Goal: Task Accomplishment & Management: Complete application form

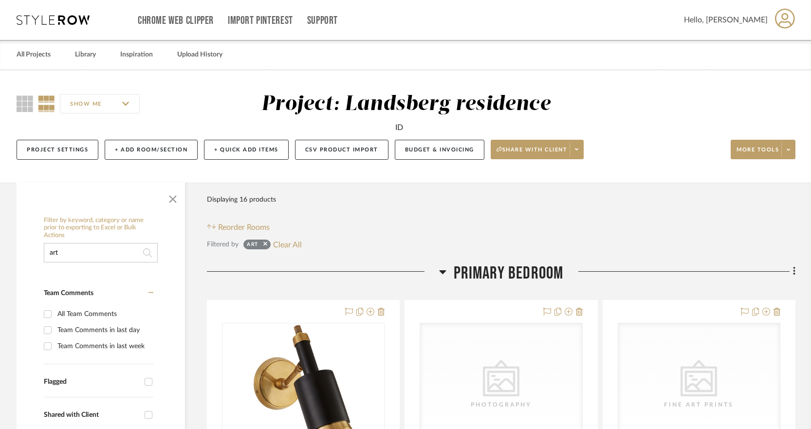
click at [78, 255] on input "art" at bounding box center [101, 252] width 114 height 19
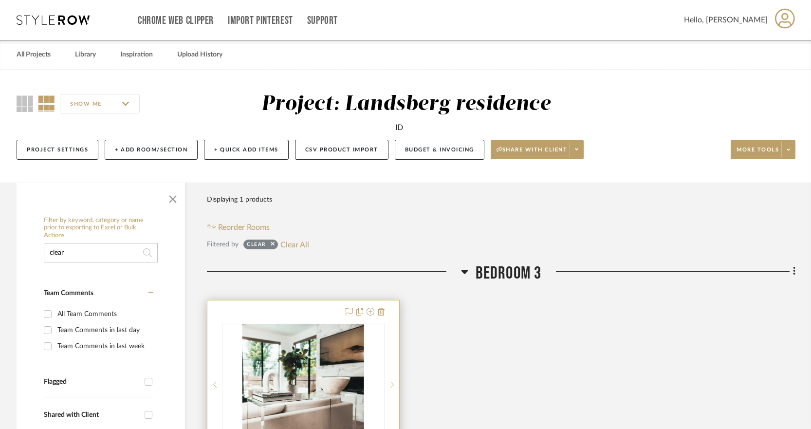
scroll to position [49, 0]
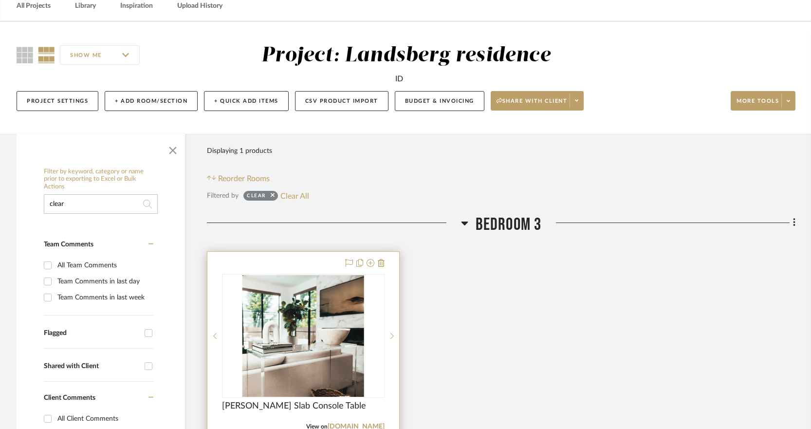
type input "clear"
click at [326, 324] on img "0" at bounding box center [303, 336] width 122 height 122
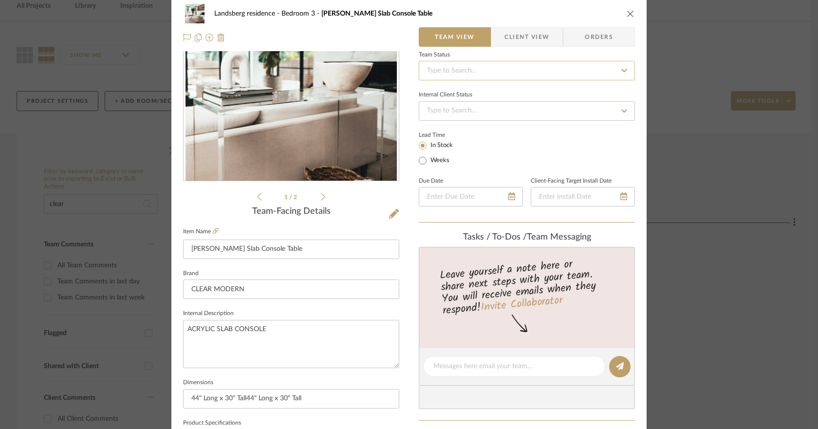
scroll to position [0, 0]
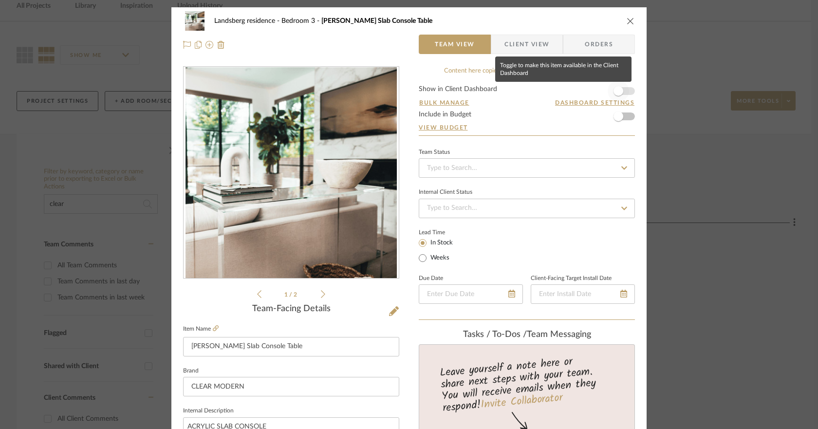
click at [622, 91] on span "button" at bounding box center [617, 90] width 21 height 21
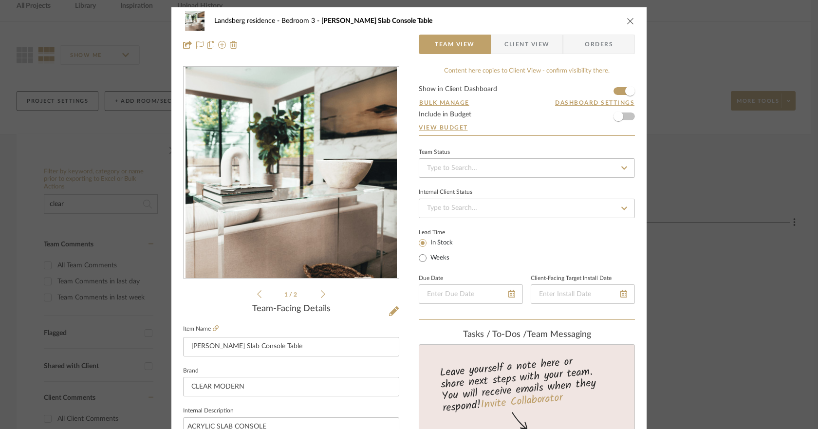
scroll to position [146, 0]
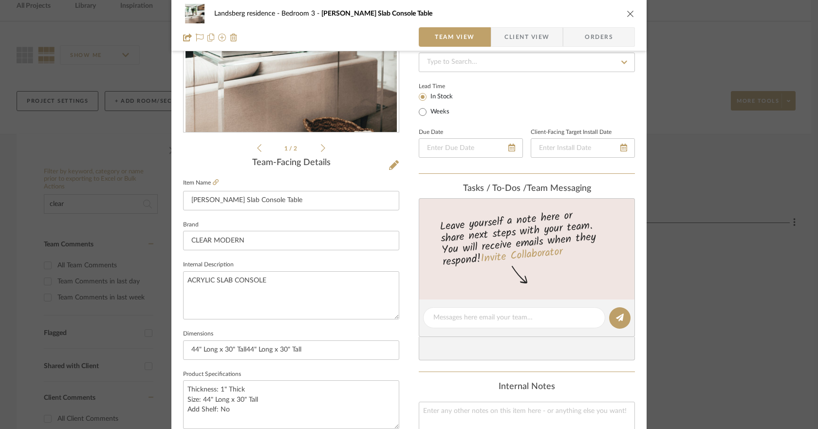
click at [252, 148] on div "1 / 2" at bounding box center [291, 37] width 216 height 234
click at [257, 148] on icon at bounding box center [259, 148] width 4 height 9
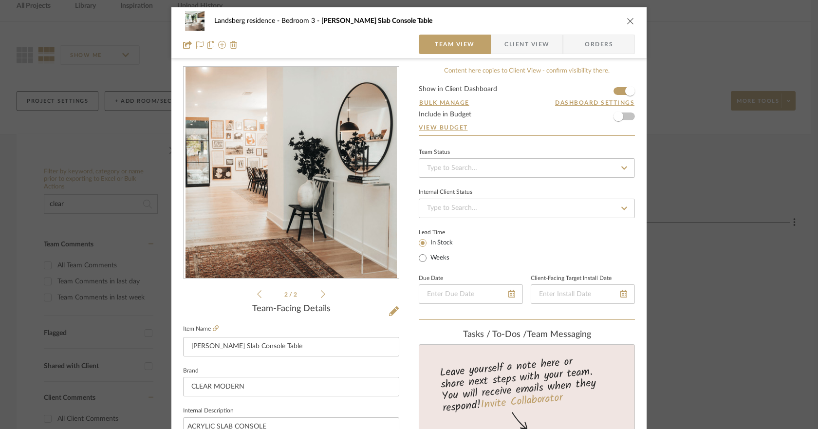
scroll to position [243, 0]
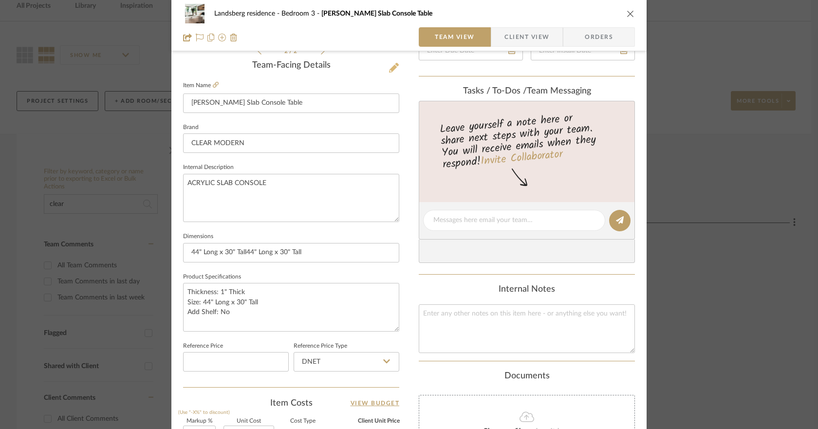
click at [393, 69] on icon at bounding box center [394, 68] width 10 height 10
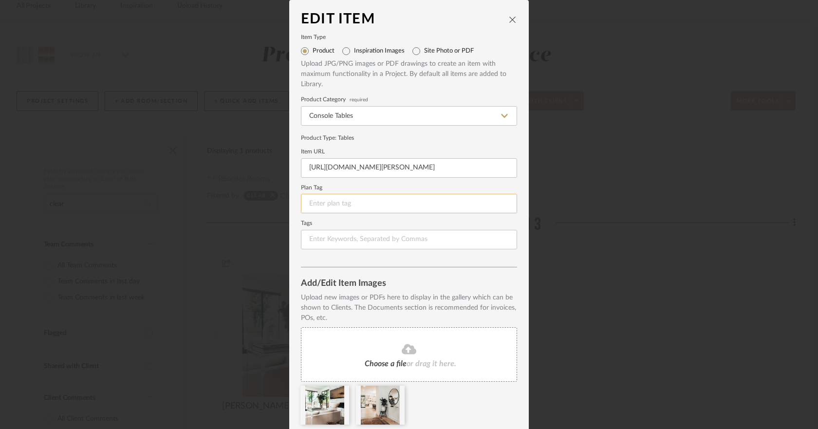
scroll to position [35, 0]
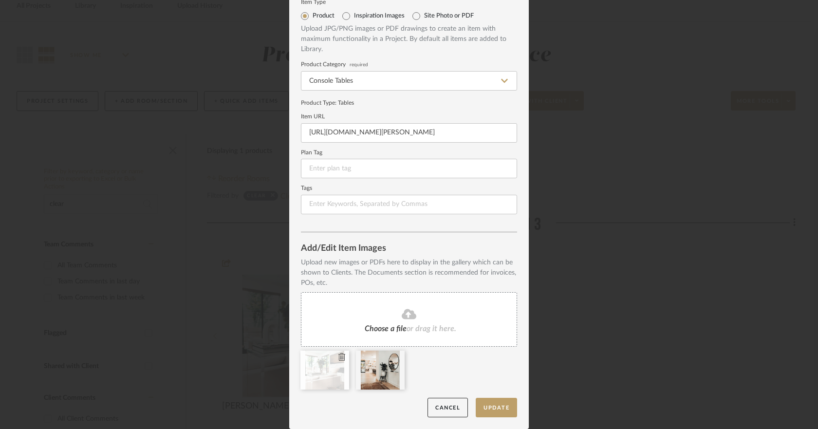
click at [331, 370] on div at bounding box center [324, 369] width 49 height 39
click at [439, 405] on button "Cancel" at bounding box center [447, 408] width 40 height 20
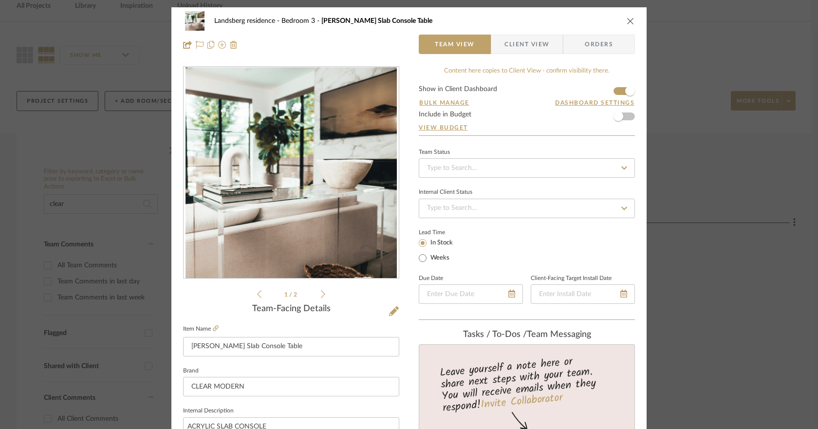
click at [316, 295] on li "1 / 2" at bounding box center [290, 294] width 59 height 12
click at [321, 294] on icon at bounding box center [323, 294] width 4 height 9
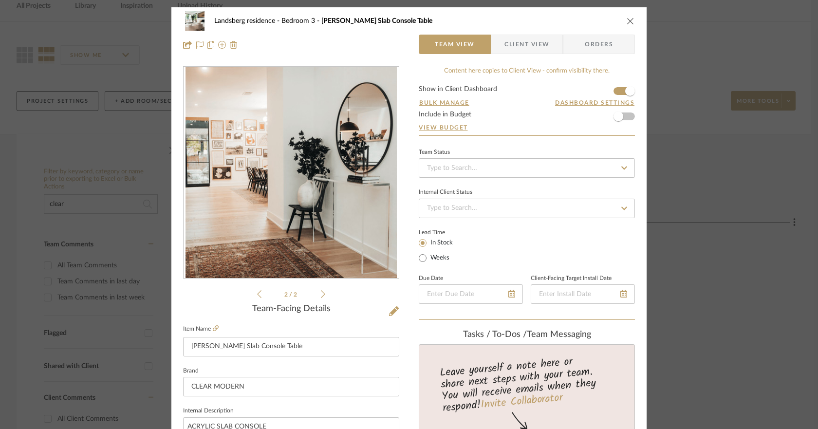
click at [257, 297] on icon at bounding box center [259, 294] width 4 height 9
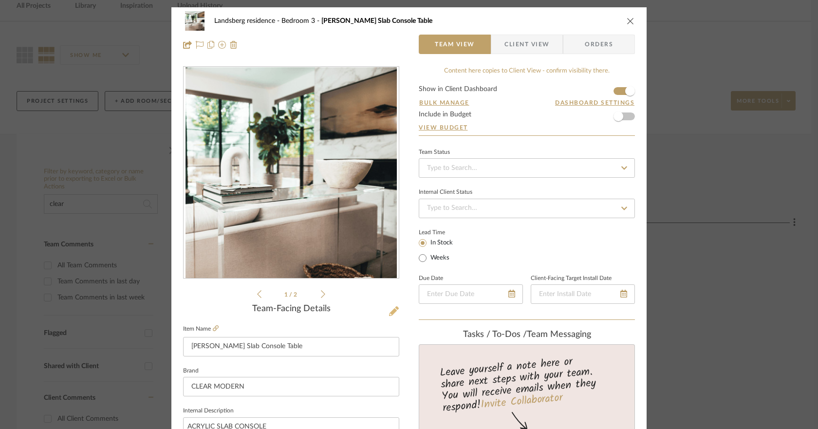
click at [391, 312] on icon at bounding box center [394, 311] width 10 height 10
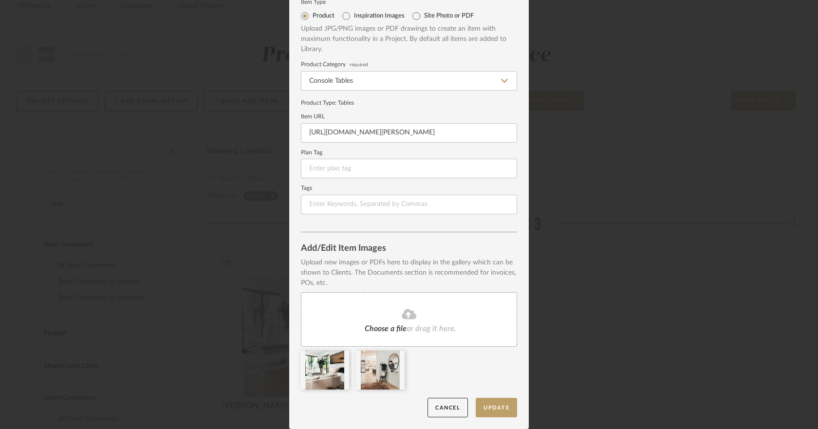
click at [446, 315] on fa-icon at bounding box center [409, 314] width 89 height 13
click at [367, 310] on fa-icon at bounding box center [409, 314] width 89 height 13
click at [454, 316] on div "Choose a file or drag it here." at bounding box center [409, 319] width 216 height 55
click at [321, 379] on div at bounding box center [324, 369] width 49 height 39
click at [338, 357] on icon at bounding box center [341, 357] width 7 height 8
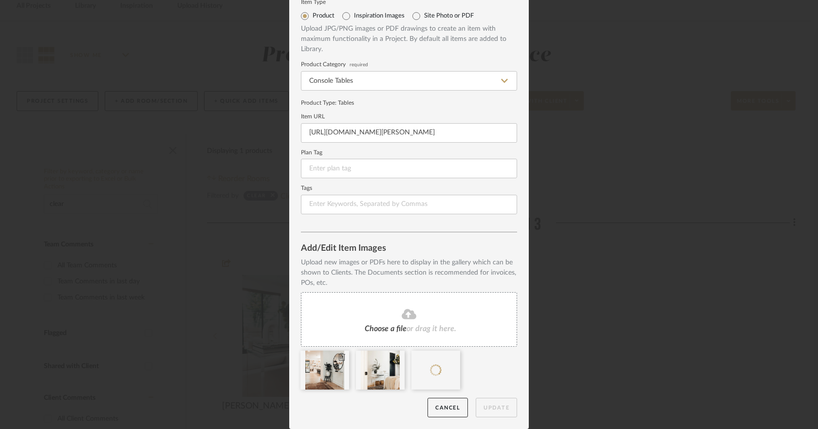
click at [338, 361] on fa-icon at bounding box center [341, 357] width 7 height 12
click at [338, 359] on icon at bounding box center [341, 357] width 7 height 8
click at [339, 358] on icon at bounding box center [341, 357] width 7 height 8
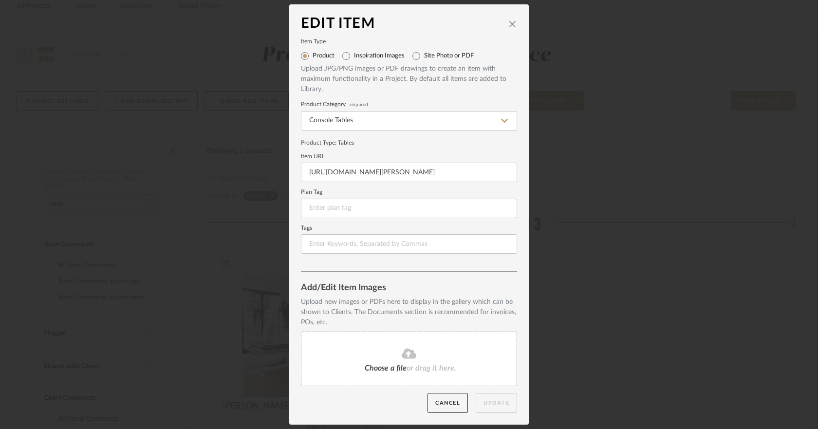
click at [375, 353] on fa-icon at bounding box center [409, 354] width 89 height 13
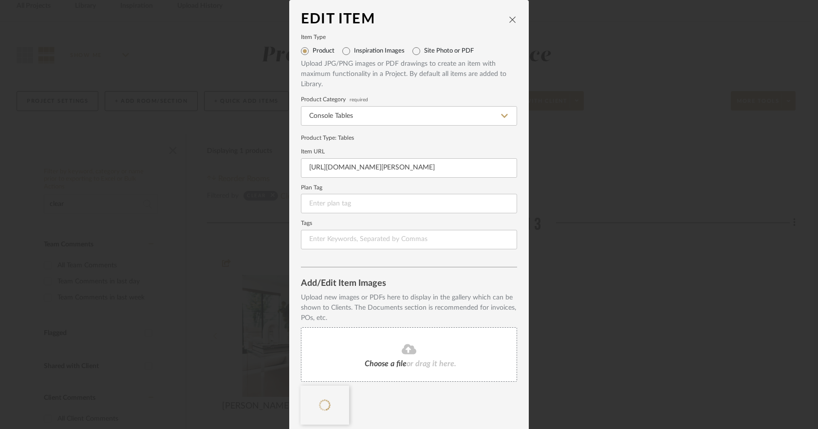
click at [390, 361] on span "Choose a file" at bounding box center [386, 364] width 42 height 8
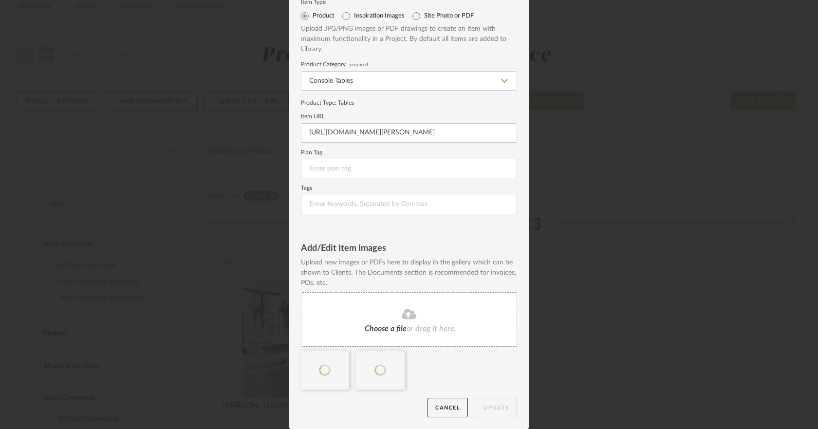
click at [446, 364] on div at bounding box center [412, 372] width 223 height 44
click at [394, 358] on icon at bounding box center [397, 357] width 7 height 8
click at [339, 358] on icon at bounding box center [341, 357] width 7 height 8
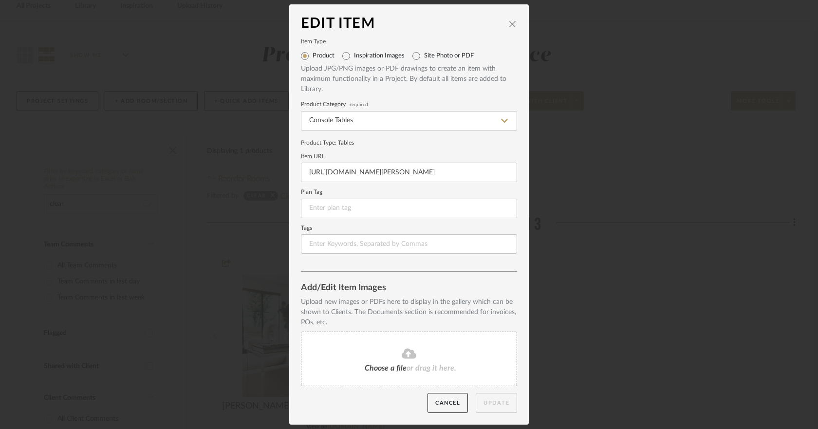
scroll to position [0, 0]
click at [452, 351] on div "Choose a file or drag it here." at bounding box center [409, 358] width 216 height 55
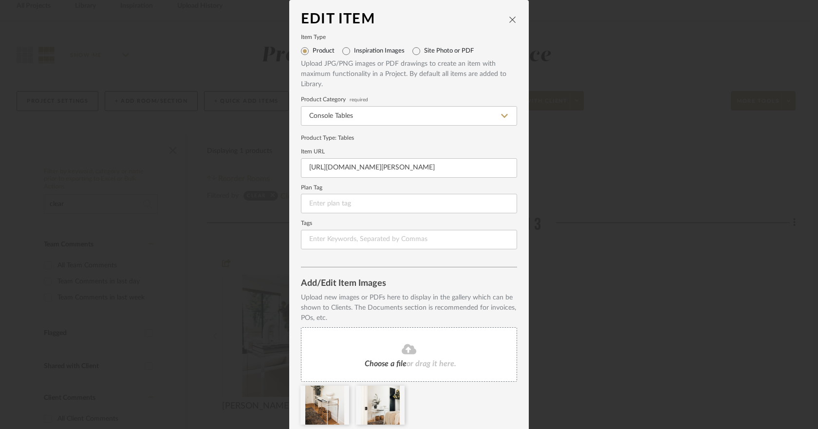
scroll to position [35, 0]
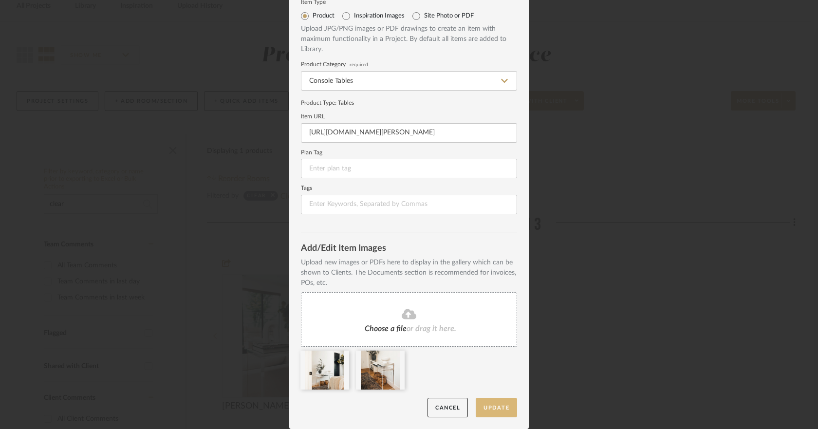
click at [491, 406] on button "Update" at bounding box center [496, 408] width 41 height 20
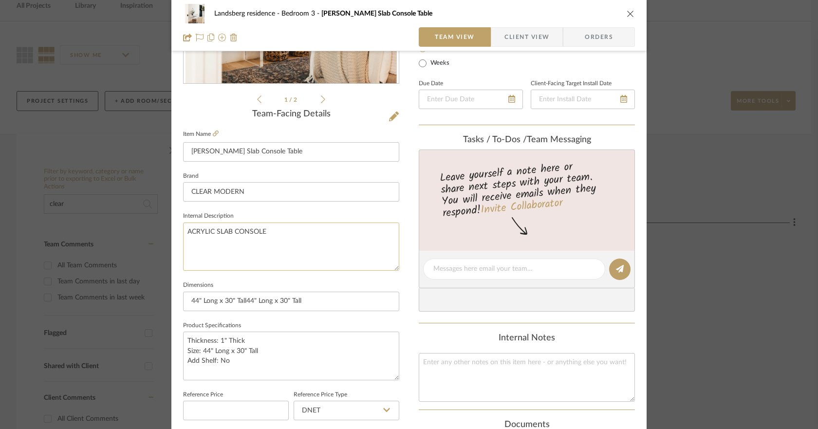
scroll to position [243, 0]
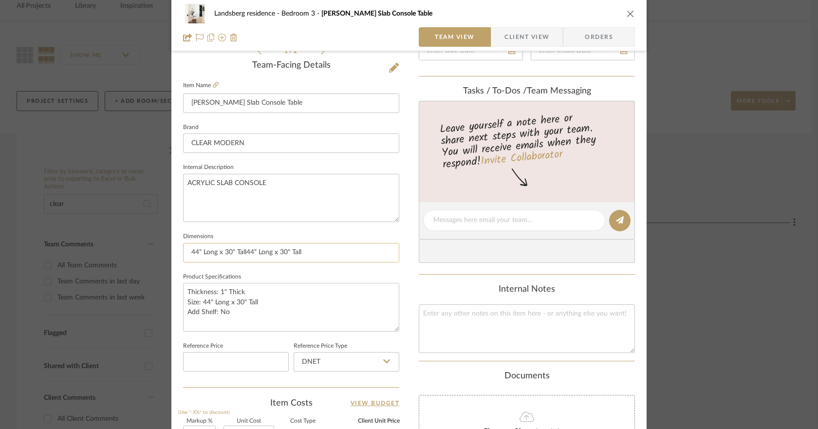
drag, startPoint x: 227, startPoint y: 250, endPoint x: 230, endPoint y: 256, distance: 6.1
click at [227, 250] on input "44" Long x 30" Tall44" Long x 30" Tall" at bounding box center [291, 252] width 216 height 19
click at [225, 251] on input "44" Long x 30" Tall44" Long x 30" Tall" at bounding box center [291, 252] width 216 height 19
drag, startPoint x: 310, startPoint y: 248, endPoint x: 235, endPoint y: 252, distance: 75.0
click at [235, 252] on input "44" Long x 36" Tall44" Long x 30" Tall" at bounding box center [291, 252] width 216 height 19
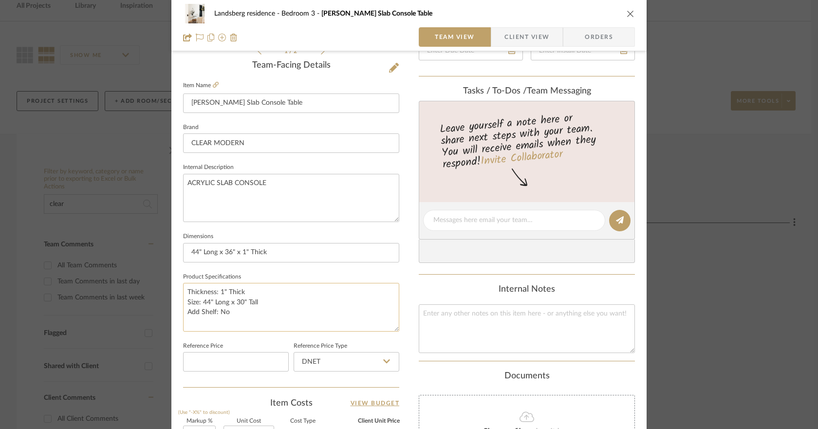
type input "44" Long x 36" x 1" Thick"
drag, startPoint x: 228, startPoint y: 313, endPoint x: 220, endPoint y: 313, distance: 8.3
click at [227, 313] on textarea "Thickness: 1" Thick Size: 44" Long x 30" Tall Add Shelf: No" at bounding box center [291, 307] width 216 height 48
drag, startPoint x: 226, startPoint y: 313, endPoint x: 170, endPoint y: 307, distance: 56.8
click at [172, 313] on div "Landsberg residence Bedroom 3 [PERSON_NAME] Slab Console Table Team View Client…" at bounding box center [408, 213] width 475 height 899
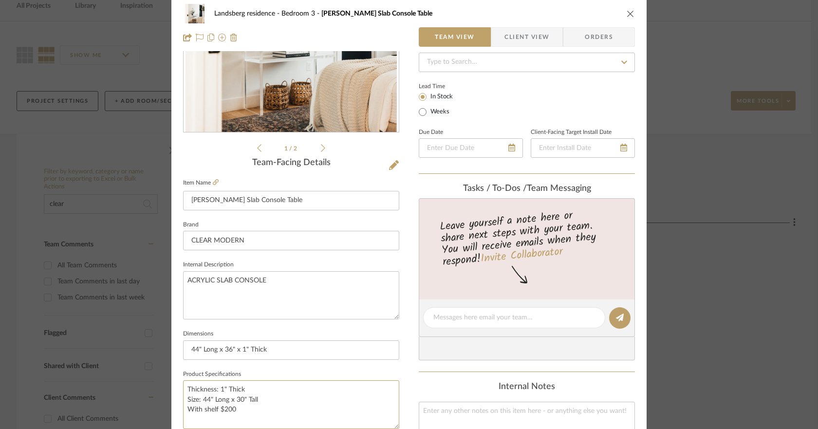
scroll to position [0, 0]
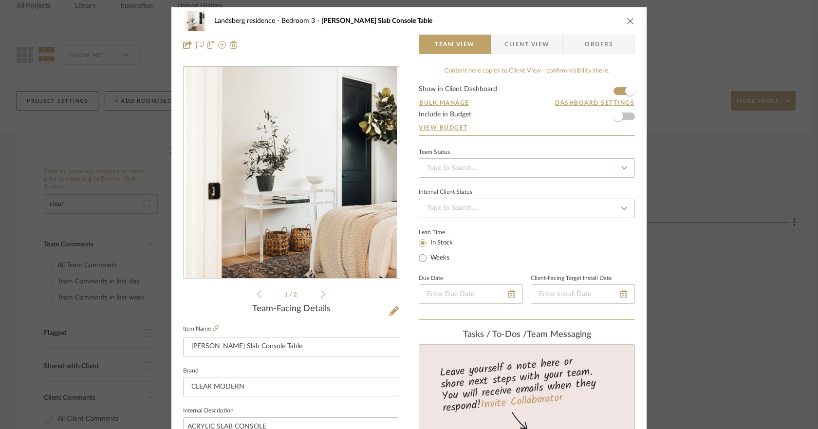
click at [592, 38] on span "Orders" at bounding box center [599, 44] width 50 height 19
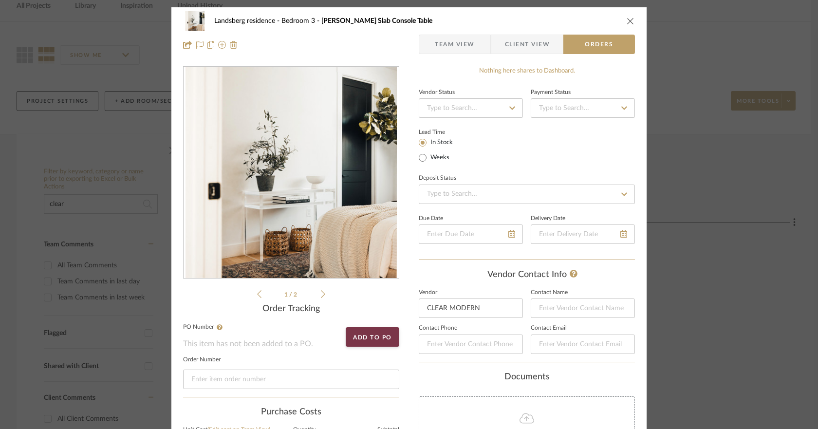
type textarea "Thickness: 1" Thick Size: 44" Long x 30" Tall With shelf $200"
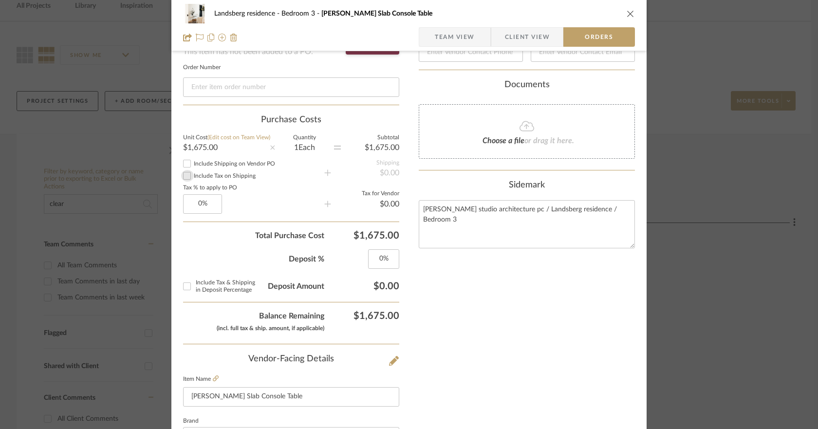
click at [181, 173] on input "Include Tax on Shipping" at bounding box center [187, 176] width 12 height 12
checkbox input "true"
click at [181, 161] on input "Include Shipping on Vendor PO" at bounding box center [187, 164] width 12 height 12
checkbox input "true"
click at [213, 88] on input at bounding box center [291, 86] width 216 height 19
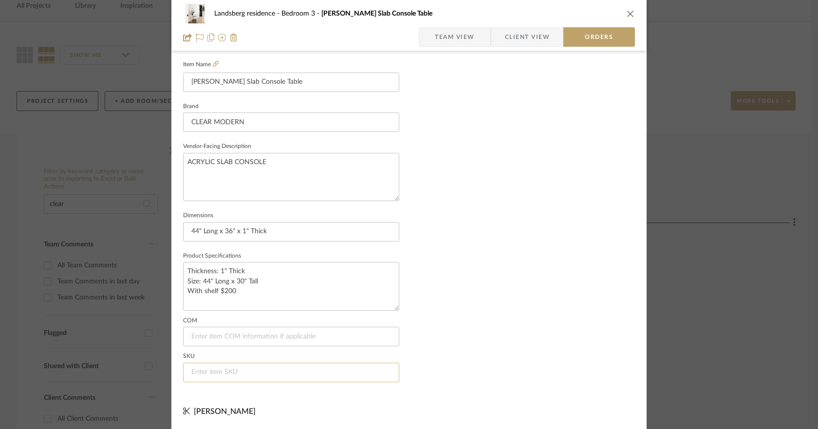
scroll to position [266, 0]
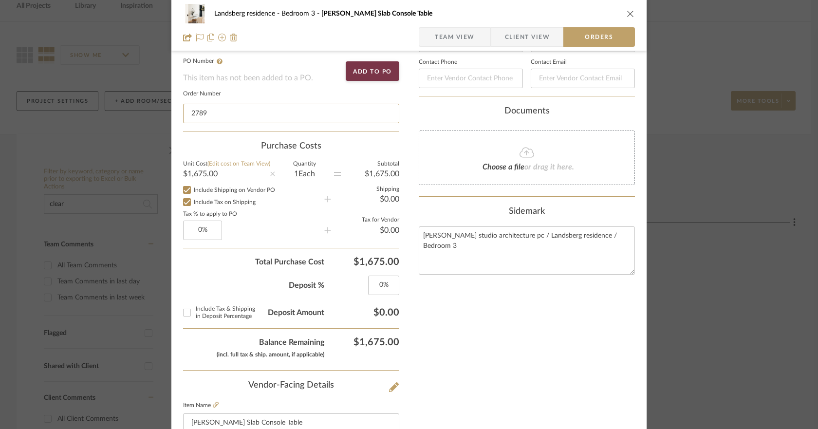
type input "2789"
click at [461, 37] on span "Team View" at bounding box center [455, 36] width 40 height 19
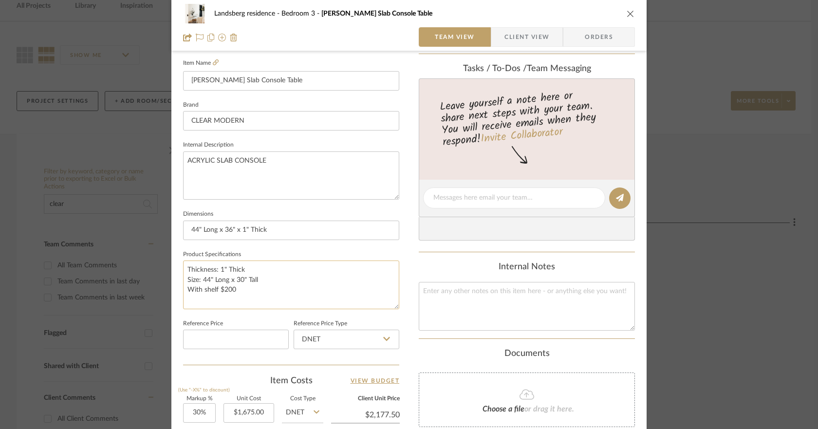
scroll to position [478, 0]
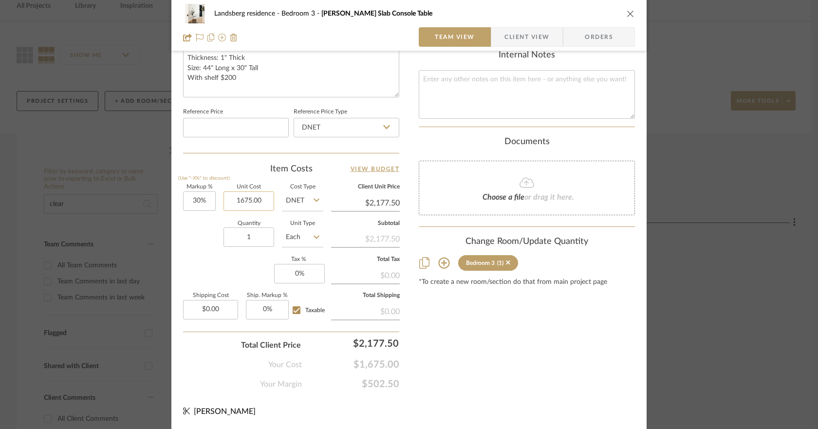
click at [234, 193] on input "1675.00" at bounding box center [248, 200] width 51 height 19
type input "1675.00"
type input "30"
type input "$1,675.00"
click at [198, 201] on input "30" at bounding box center [199, 200] width 33 height 19
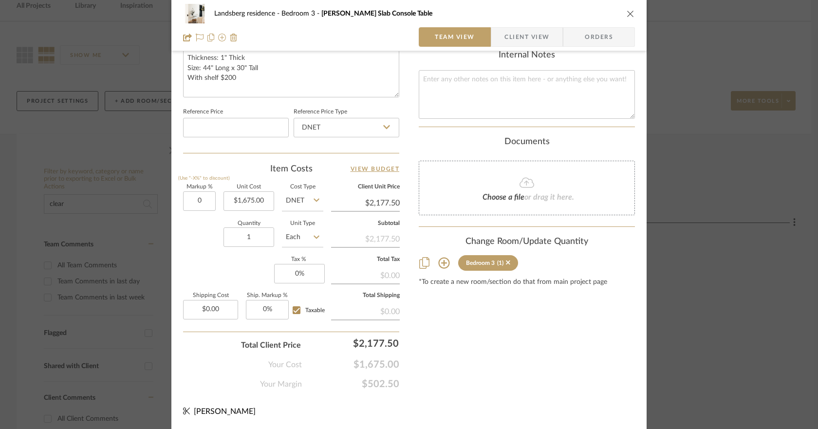
type input "0%"
click at [214, 230] on div "Quantity 1 Unit Type Each" at bounding box center [253, 238] width 140 height 35
type input "$1,675.00"
click at [298, 275] on input "0" at bounding box center [299, 273] width 51 height 19
type input "8.875%"
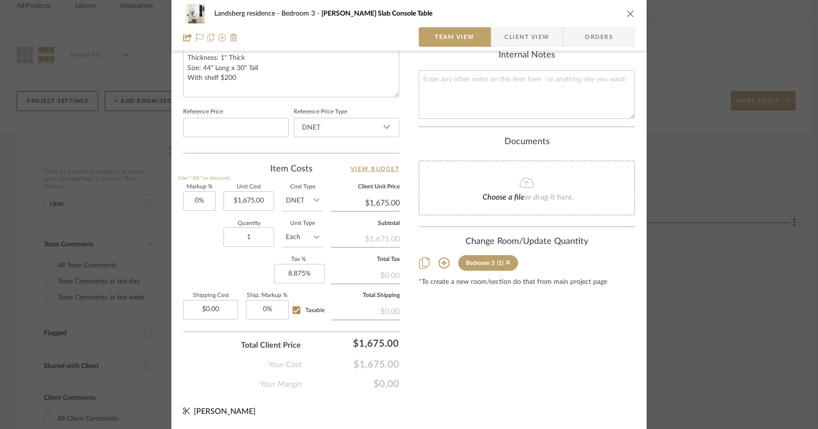
click at [242, 271] on div "Markup % (Use "-X%" to discount) 0% Unit Cost $1,675.00 Cost Type DNET Client U…" at bounding box center [291, 255] width 216 height 142
click at [210, 305] on input "0.00" at bounding box center [210, 309] width 55 height 19
type input "$99.00"
click at [210, 257] on div "Markup % (Use "-X%" to discount) 0% Unit Cost $1,675.00 Cost Type DNET Client U…" at bounding box center [291, 255] width 216 height 142
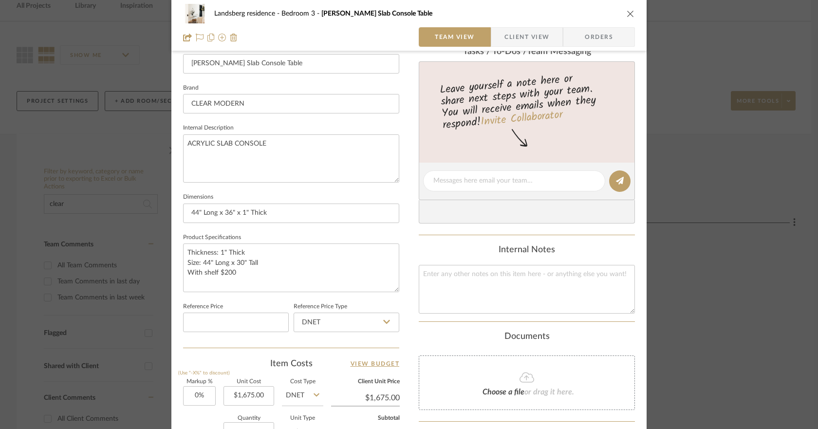
scroll to position [429, 0]
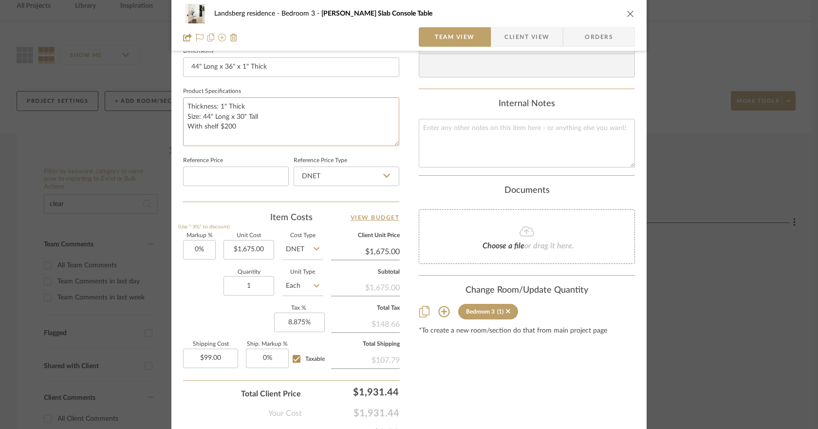
drag, startPoint x: 235, startPoint y: 125, endPoint x: 173, endPoint y: 126, distance: 61.8
click at [173, 126] on div "Landsberg residence Bedroom 3 [PERSON_NAME] Slab Console Table Team View Client…" at bounding box center [408, 27] width 475 height 899
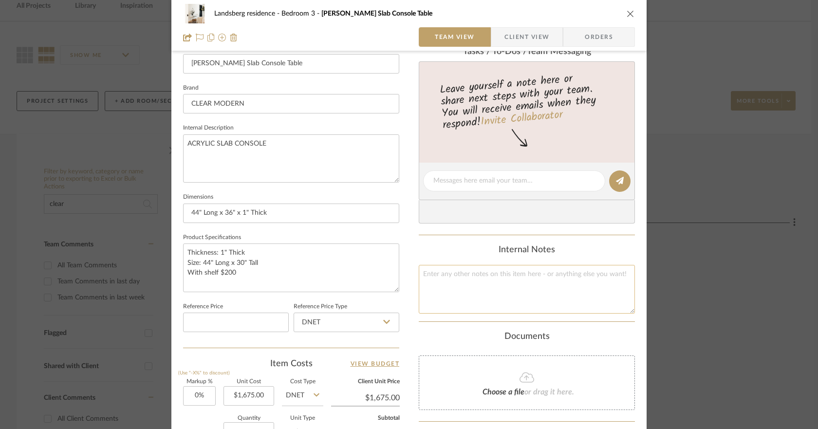
click at [465, 276] on textarea at bounding box center [527, 289] width 216 height 48
paste textarea "With shelf $200"
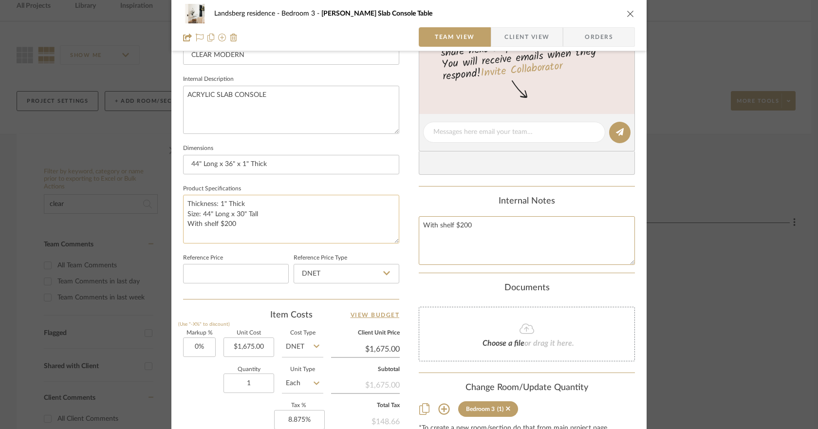
scroll to position [380, 0]
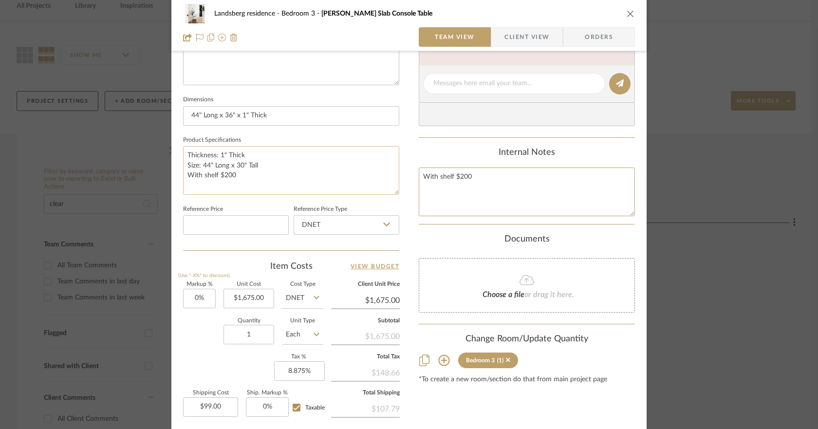
type textarea "With shelf $200"
drag, startPoint x: 215, startPoint y: 178, endPoint x: 174, endPoint y: 177, distance: 40.4
click at [174, 177] on div "Landsberg residence Bedroom 3 [PERSON_NAME] Slab Console Table Team View Client…" at bounding box center [408, 76] width 475 height 899
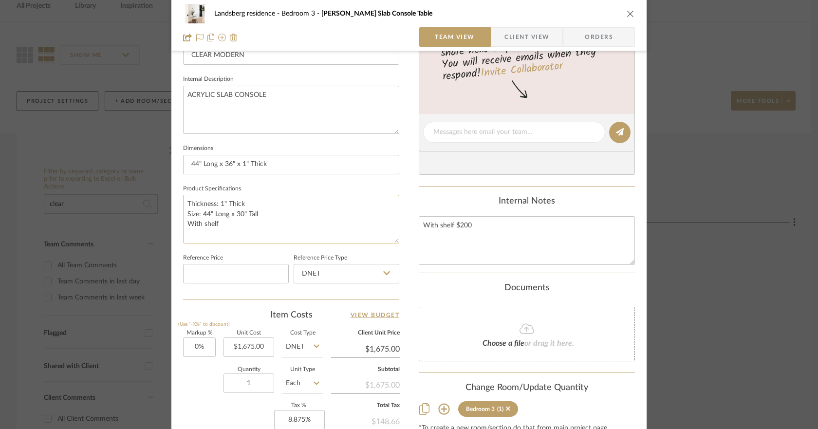
click at [240, 215] on textarea "Thickness: 1" Thick Size: 44" Long x 30" Tall With shelf" at bounding box center [291, 219] width 216 height 48
click at [238, 215] on textarea "Thickness: 1" Thick Size: 44" Long x 30" Tall With shelf" at bounding box center [291, 219] width 216 height 48
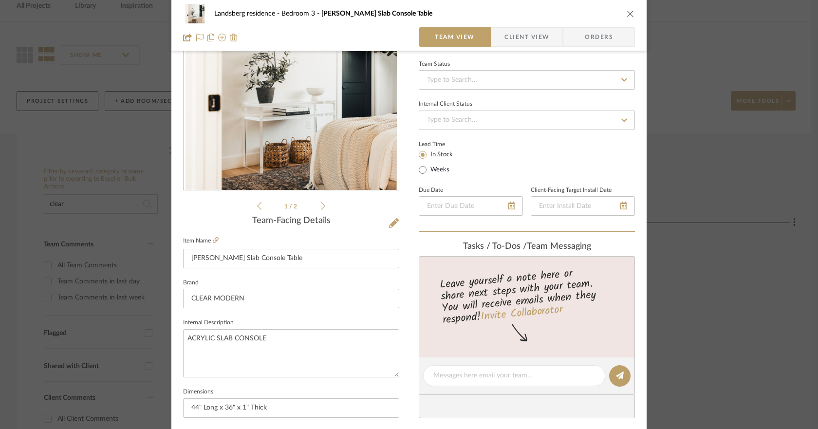
type textarea "Thickness: 1" Thick Size: 44" Long x 36" Tall With shelf"
click at [528, 36] on span "Client View" at bounding box center [526, 36] width 45 height 19
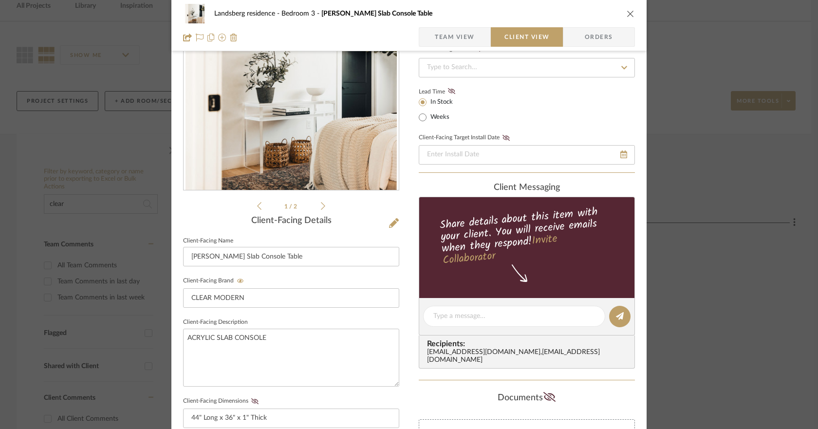
type textarea "Thickness: 1" Thick Size: 44" Long x 36" Tall With shelf"
click at [589, 31] on span "Orders" at bounding box center [599, 36] width 50 height 19
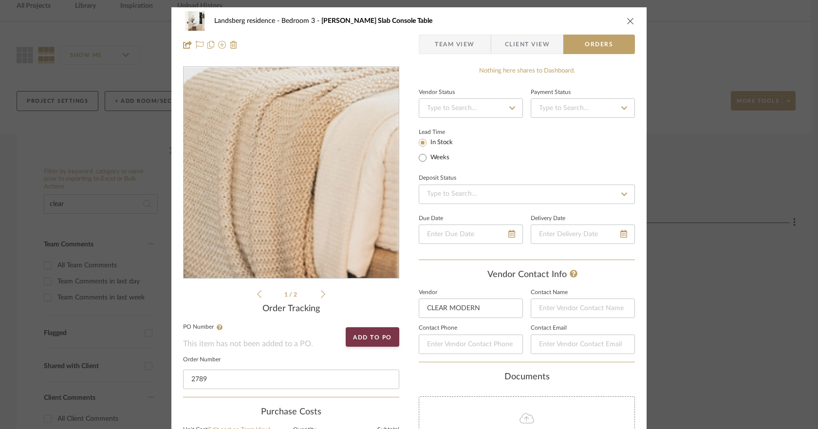
scroll to position [146, 0]
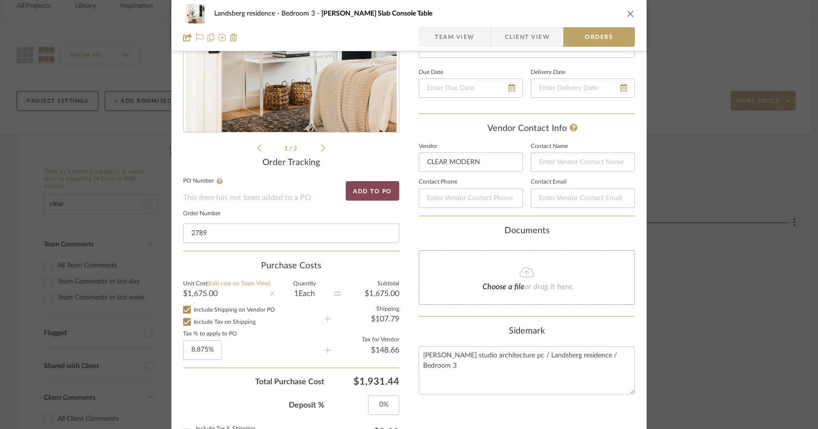
click at [364, 191] on button "Add to PO" at bounding box center [373, 190] width 54 height 19
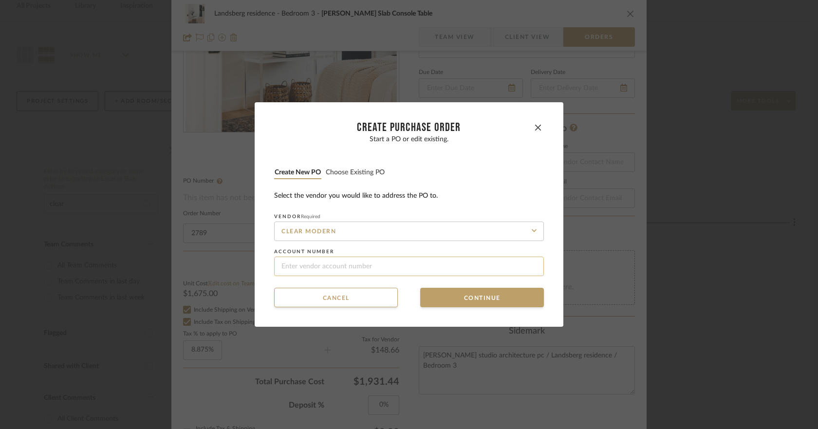
click at [330, 266] on input at bounding box center [409, 266] width 270 height 19
type input "2789"
click at [462, 299] on button "Continue" at bounding box center [482, 297] width 124 height 19
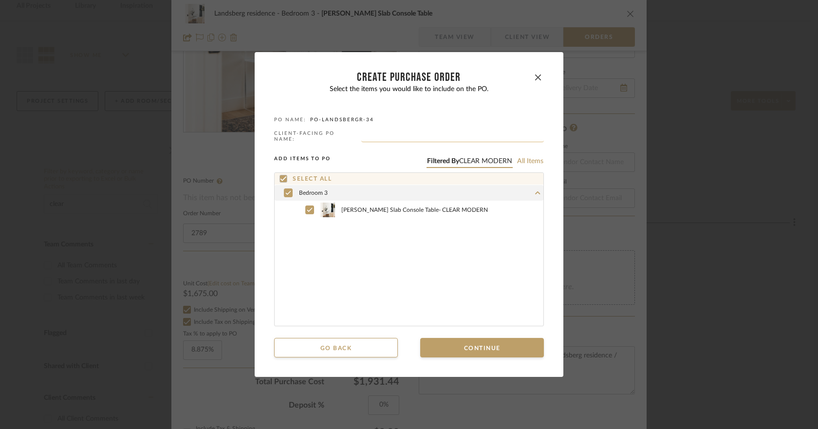
click at [372, 137] on input "text" at bounding box center [452, 137] width 183 height 10
type input "p"
click at [385, 136] on input "PO- 34 BEDROOM 3 TV CONSOLE" at bounding box center [452, 137] width 183 height 10
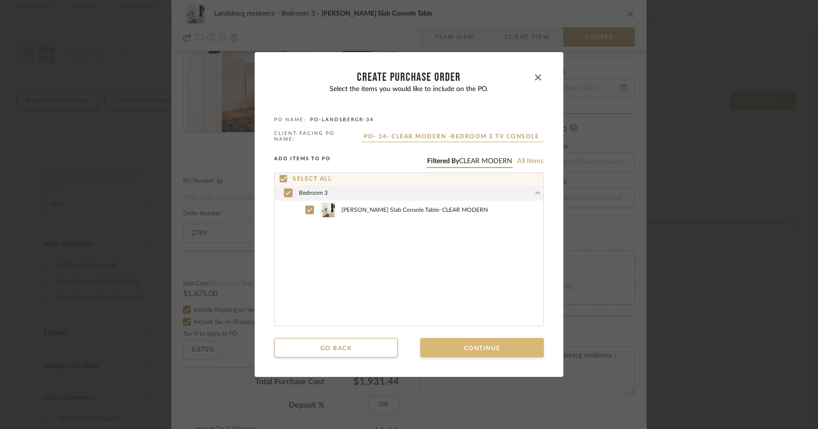
type input "PO- 34- CLEAR MODERN -BEDROOM 3 TV CONSOLE"
click at [489, 342] on button "Continue" at bounding box center [482, 347] width 124 height 19
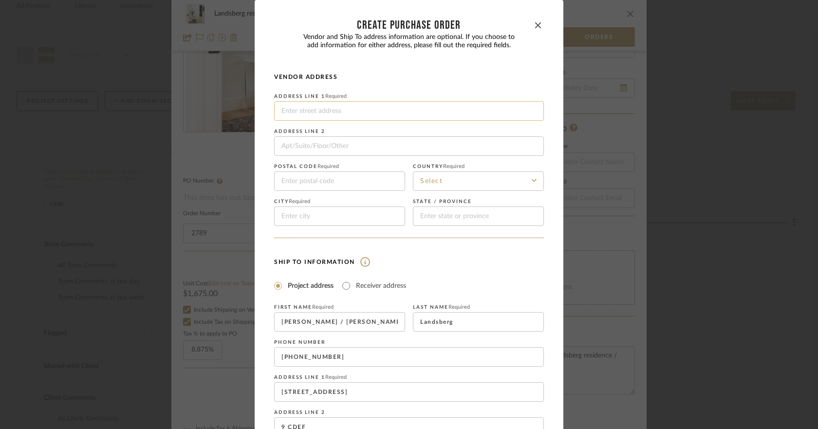
click at [321, 110] on input at bounding box center [409, 110] width 270 height 19
click at [300, 114] on input at bounding box center [409, 110] width 270 height 19
paste input "[STREET_ADDRESS][PERSON_NAME]"
type input "[STREET_ADDRESS][PERSON_NAME]"
click at [316, 184] on input at bounding box center [339, 180] width 131 height 19
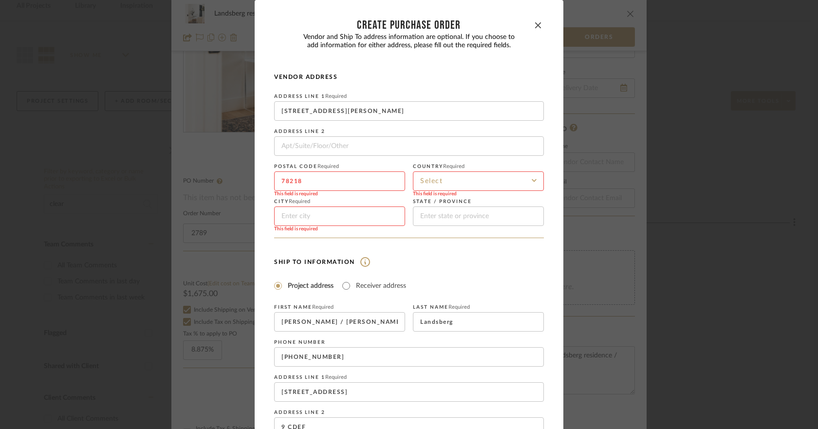
type input "78218"
click at [438, 181] on input at bounding box center [478, 180] width 131 height 19
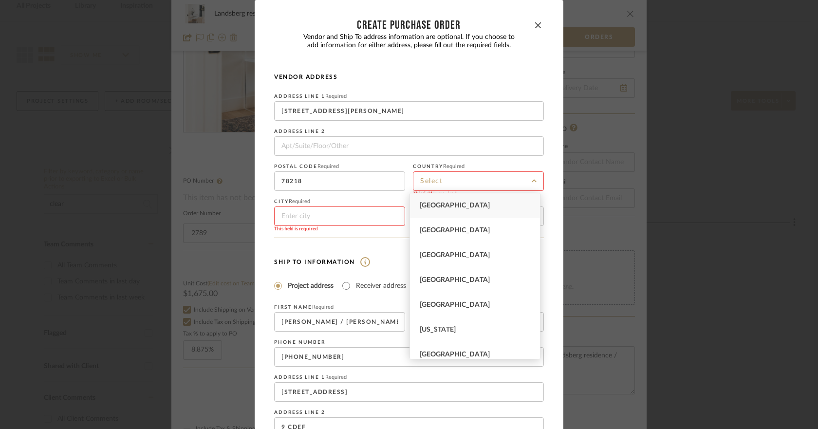
click at [438, 202] on div "[GEOGRAPHIC_DATA]" at bounding box center [475, 205] width 130 height 25
type input "[GEOGRAPHIC_DATA]"
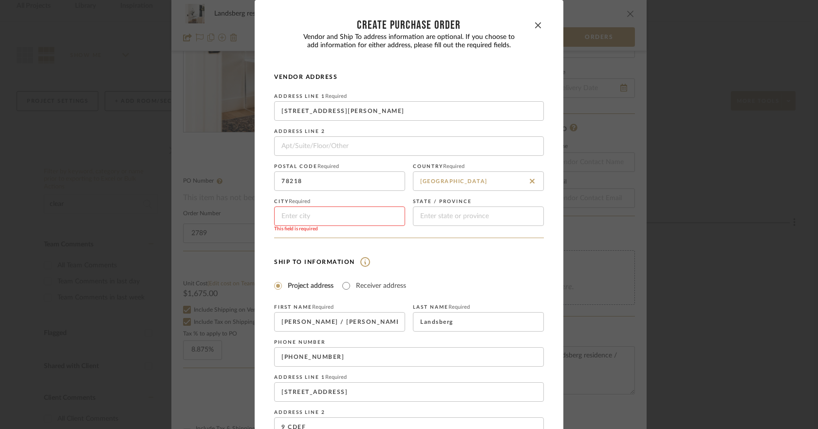
click at [327, 215] on input at bounding box center [339, 215] width 131 height 19
type input "SAN ANTONIO"
click at [432, 219] on input at bounding box center [478, 215] width 131 height 19
type input "[GEOGRAPHIC_DATA]"
click at [311, 145] on input at bounding box center [409, 145] width 270 height 19
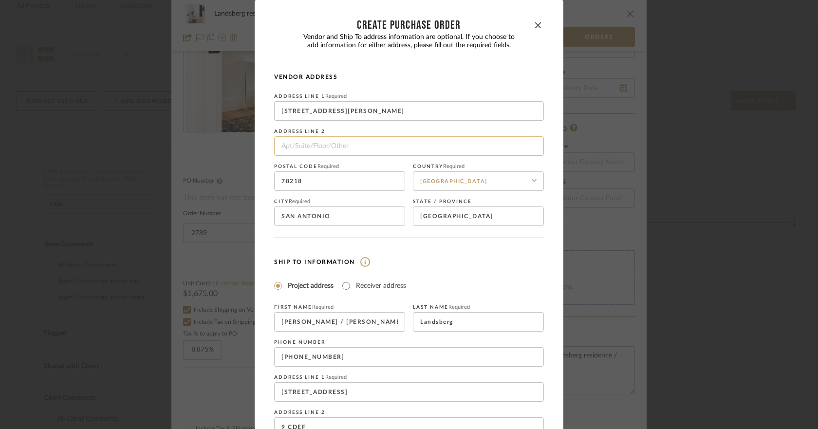
click at [295, 140] on input at bounding box center [409, 145] width 270 height 19
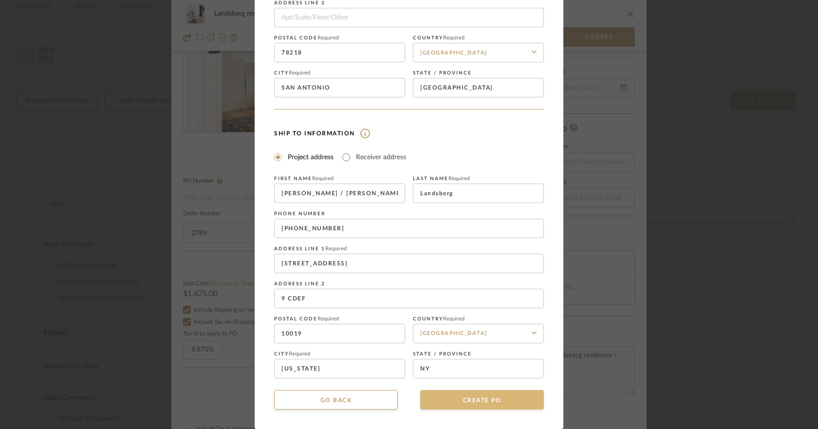
click at [476, 397] on button "CREATE PO" at bounding box center [482, 399] width 124 height 19
